Goal: Task Accomplishment & Management: Use online tool/utility

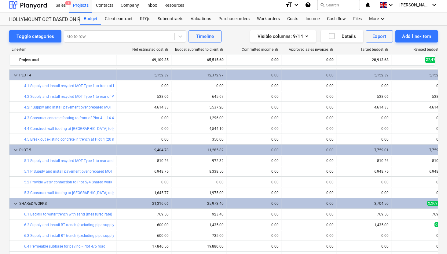
scroll to position [11, 0]
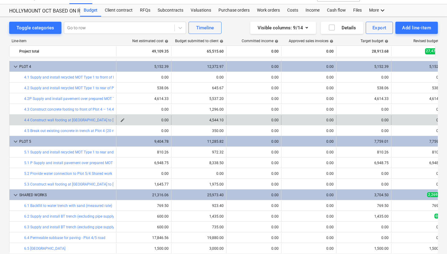
click at [123, 122] on span "edit" at bounding box center [122, 120] width 5 height 5
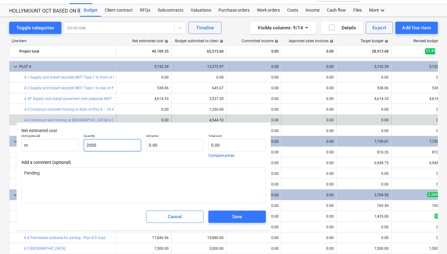
drag, startPoint x: 116, startPoint y: 143, endPoint x: 83, endPoint y: 142, distance: 32.5
click at [84, 142] on input "2000" at bounding box center [112, 145] width 57 height 12
type input "2,000.00"
type textarea "x"
click at [160, 145] on input "text" at bounding box center [174, 145] width 57 height 12
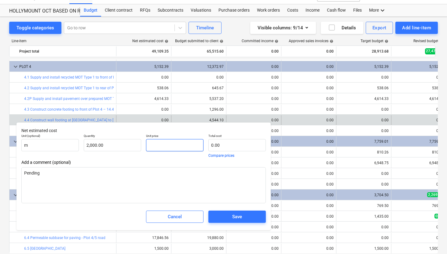
type input "2"
type textarea "x"
type input "4,000.00"
type input "20"
type textarea "x"
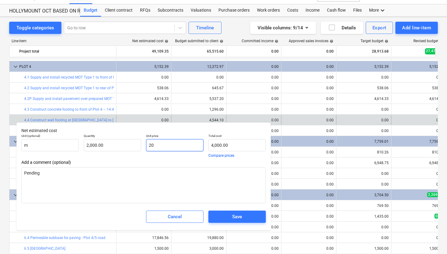
type input "40,000.00"
type input "200"
type textarea "x"
type input "400,000.00"
type input "2000"
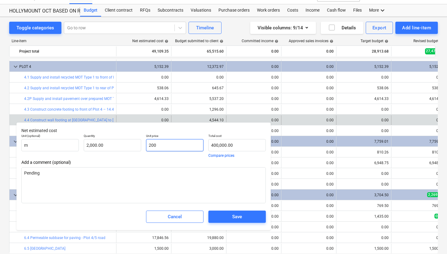
type textarea "x"
type input "4,000,000.00"
type input "2000"
type input "2,000.00"
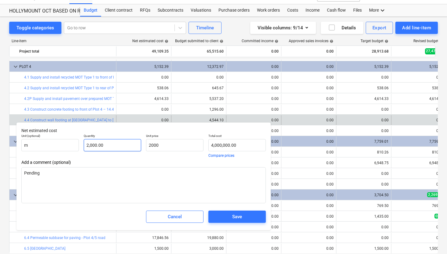
type textarea "x"
drag, startPoint x: 105, startPoint y: 146, endPoint x: 78, endPoint y: 146, distance: 27.5
click at [77, 146] on div "Unit (optional) m Quantity 2000 Unit price 2,000.00 Total cost 4,000,000.00 Com…" at bounding box center [144, 145] width 250 height 28
type input "1"
type textarea "x"
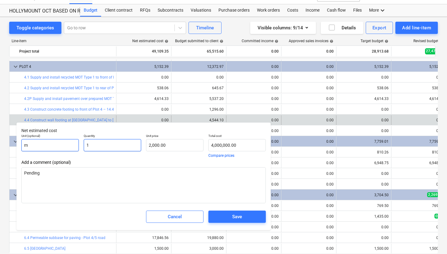
type input "2,000.00"
type input "1.00"
type textarea "x"
click at [44, 146] on input "m" at bounding box center [49, 145] width 57 height 12
type textarea "x"
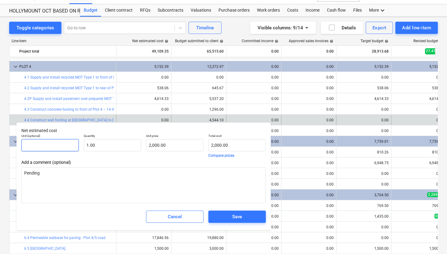
type input "i"
type textarea "x"
type input "it"
type textarea "x"
type input "ite"
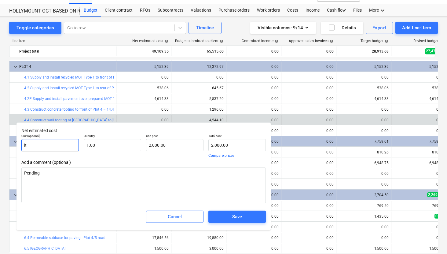
type textarea "x"
type input "item"
type textarea "x"
type input "item"
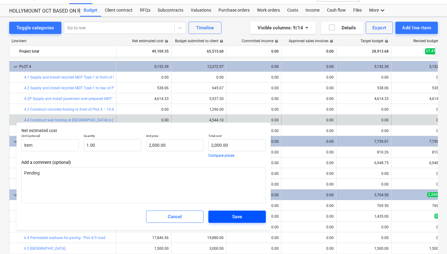
click at [230, 218] on span "Save" at bounding box center [237, 217] width 43 height 8
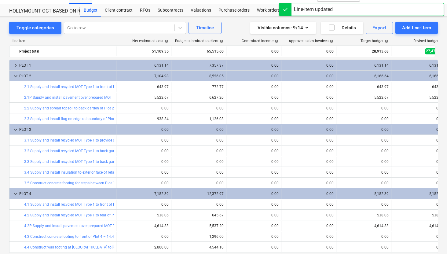
scroll to position [127, 0]
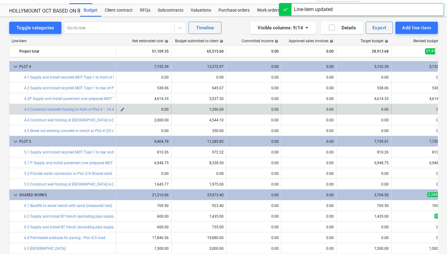
click at [122, 108] on span "edit" at bounding box center [122, 109] width 5 height 5
type textarea "x"
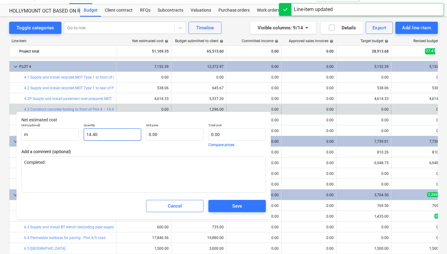
type input "14.4"
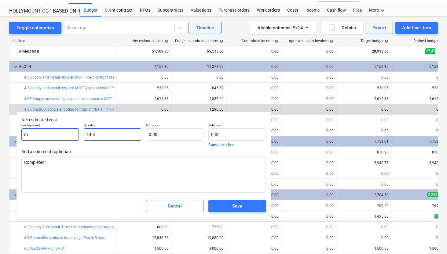
drag, startPoint x: 106, startPoint y: 139, endPoint x: 76, endPoint y: 137, distance: 30.0
click at [76, 137] on div "Unit (optional) m Quantity 14.4 Unit price 0.00 Total cost 0.00 Compare prices" at bounding box center [144, 135] width 250 height 28
drag, startPoint x: 98, startPoint y: 134, endPoint x: 78, endPoint y: 134, distance: 20.5
click at [77, 134] on div "Unit (optional) m Quantity 14.4 Unit price 0.00 Total cost 0.00 Compare prices" at bounding box center [144, 135] width 250 height 28
type textarea "x"
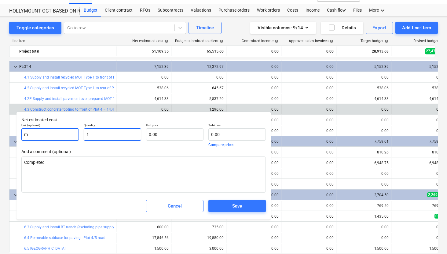
type input "1"
type textarea "x"
type input "1.00"
drag, startPoint x: 43, startPoint y: 135, endPoint x: 20, endPoint y: 134, distance: 23.9
click at [20, 134] on div "Unit (optional) m" at bounding box center [50, 135] width 62 height 28
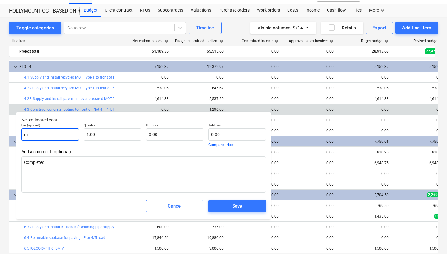
type textarea "x"
type input "i"
type textarea "x"
type input "it"
type textarea "x"
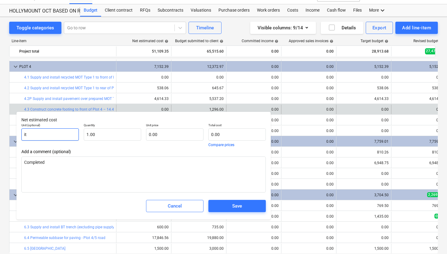
type input "ite"
type textarea "x"
type input "item"
type textarea "x"
click at [149, 136] on input "text" at bounding box center [174, 134] width 57 height 12
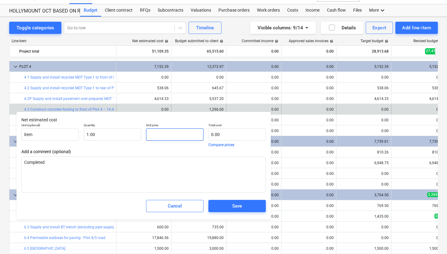
type textarea "x"
type input "6"
type input "6.00"
type textarea "x"
type input "60"
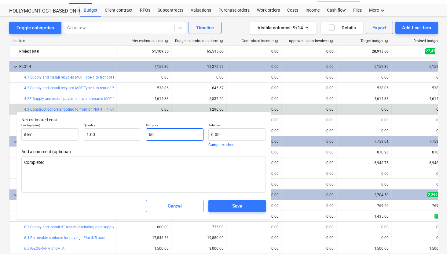
type input "60.00"
type textarea "x"
type input "600"
type input "600.00"
type input "600"
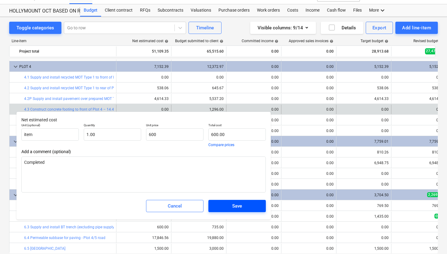
type textarea "x"
type input "600.00"
click at [238, 207] on div "Save" at bounding box center [237, 206] width 10 height 8
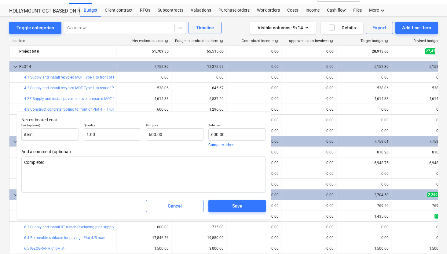
type textarea "x"
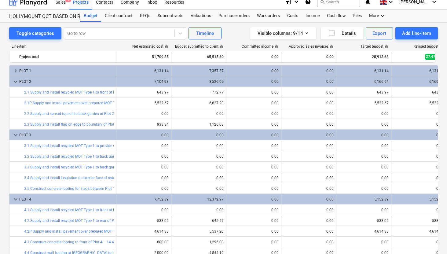
scroll to position [4, 0]
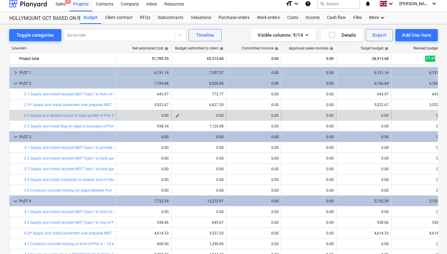
click at [178, 116] on span "edit" at bounding box center [177, 115] width 5 height 5
